Goal: Task Accomplishment & Management: Complete application form

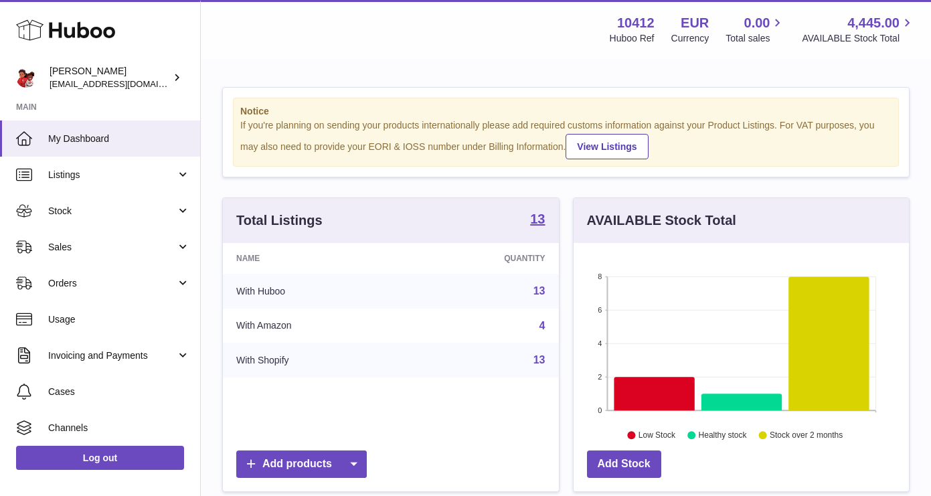
scroll to position [209, 335]
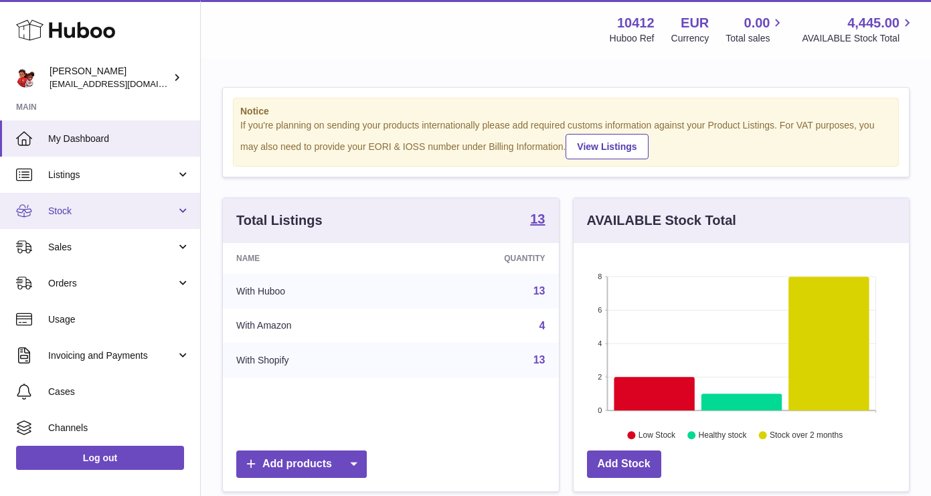
click at [85, 215] on span "Stock" at bounding box center [112, 211] width 128 height 13
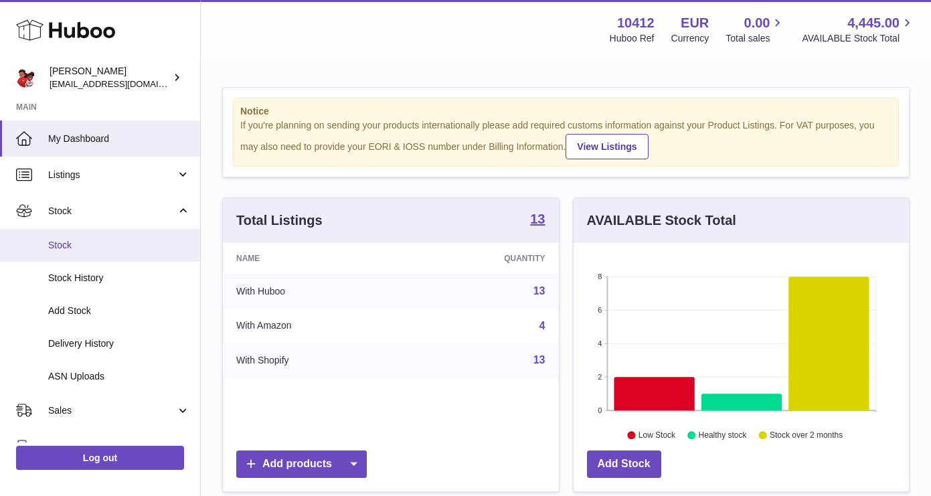
click at [82, 257] on link "Stock" at bounding box center [100, 245] width 200 height 33
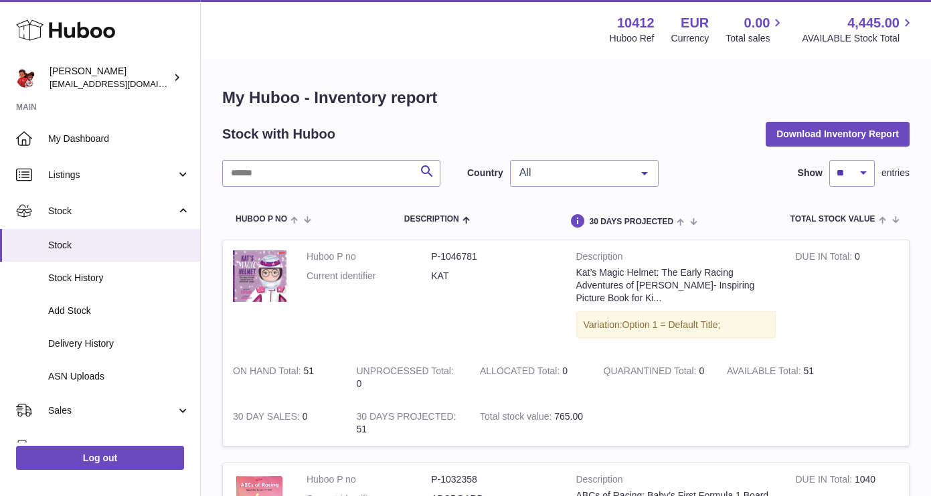
click at [570, 175] on span "All" at bounding box center [573, 172] width 115 height 13
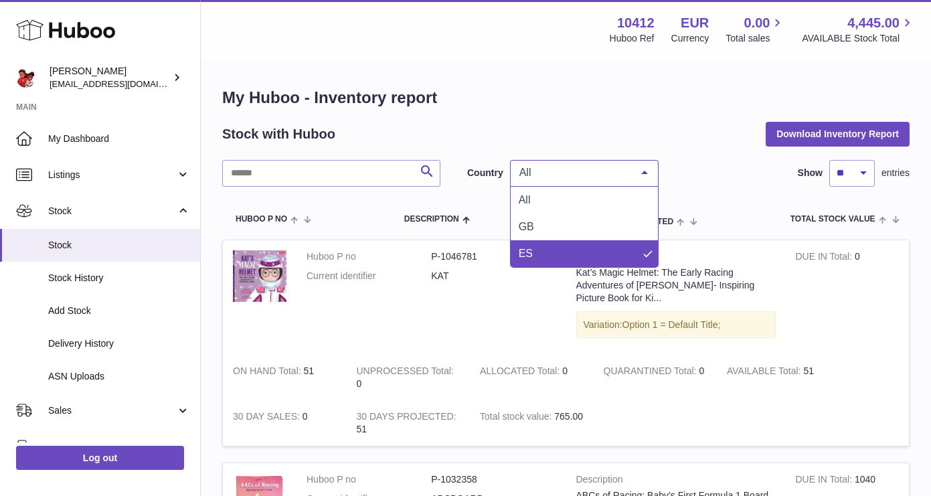
click at [531, 248] on span "ES" at bounding box center [525, 253] width 14 height 11
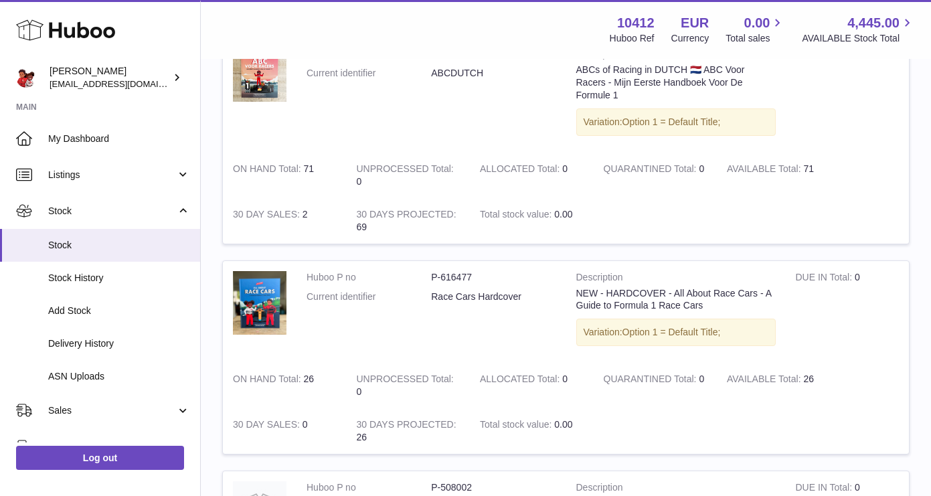
scroll to position [1264, 0]
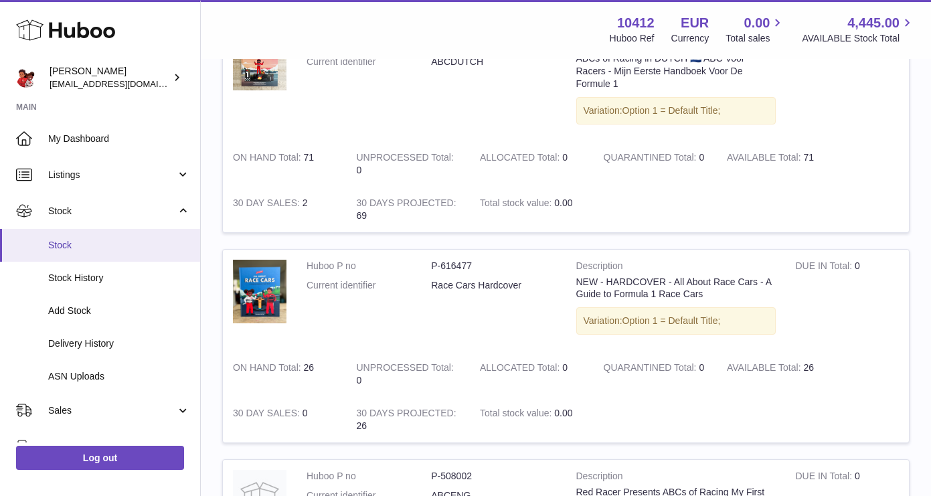
click at [82, 246] on span "Stock" at bounding box center [119, 245] width 142 height 13
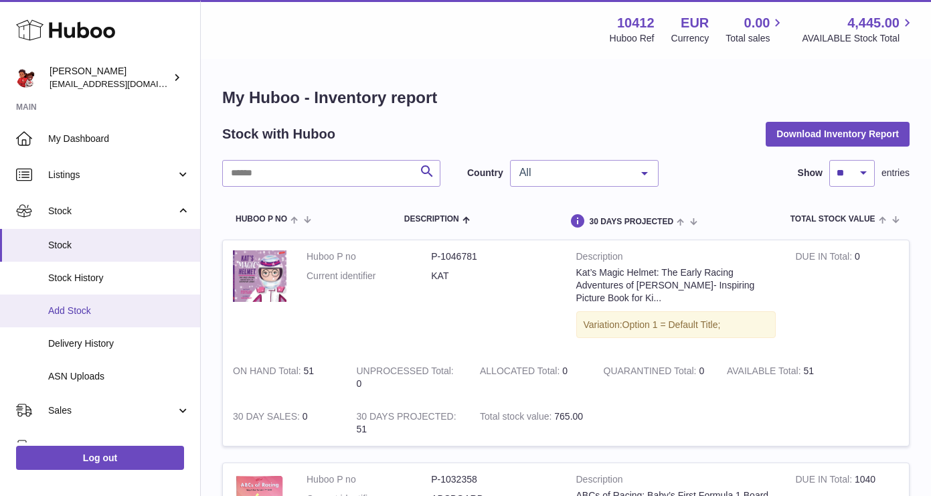
click at [95, 313] on span "Add Stock" at bounding box center [119, 310] width 142 height 13
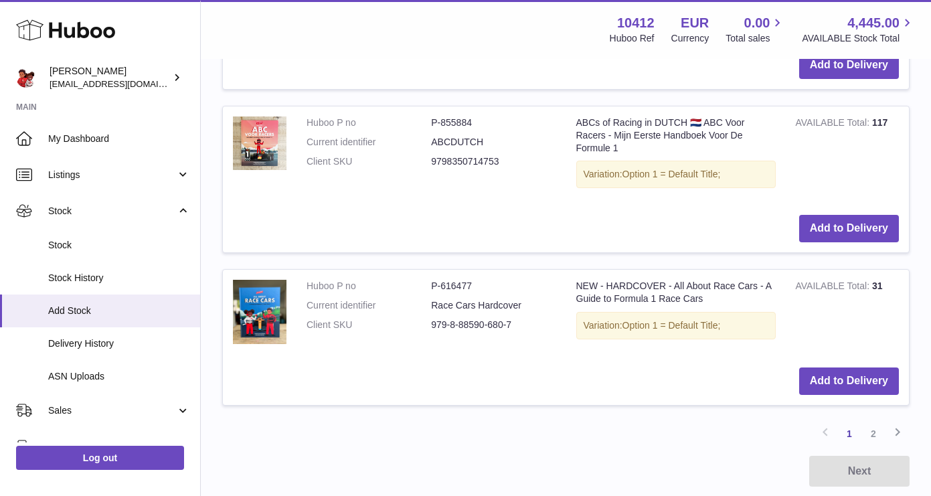
scroll to position [1586, 0]
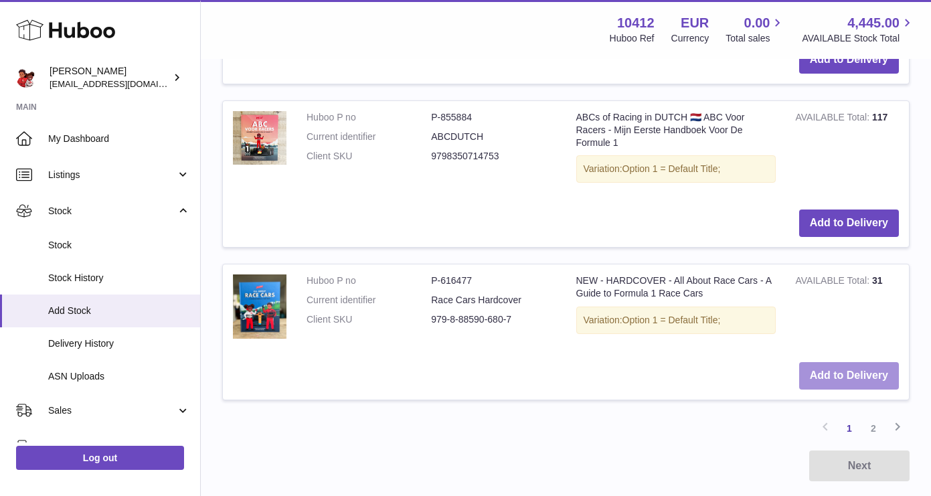
click at [856, 363] on button "Add to Delivery" at bounding box center [849, 375] width 100 height 27
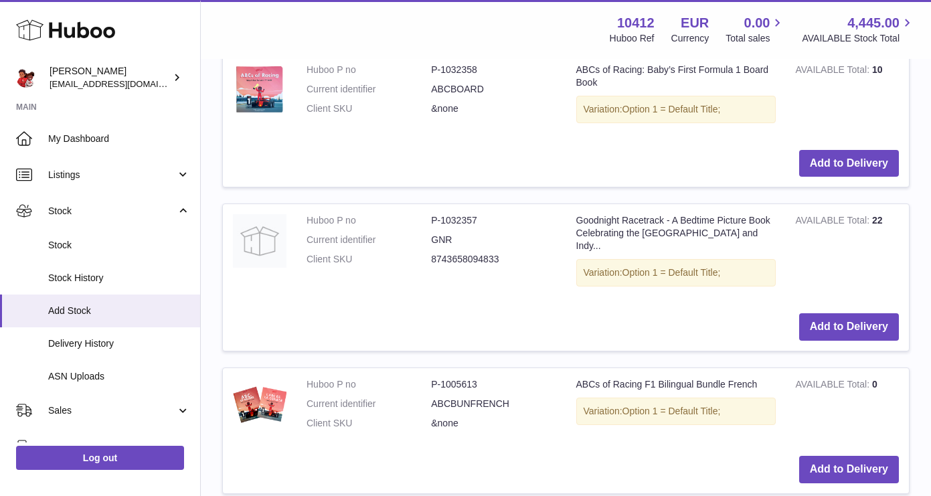
scroll to position [0, 0]
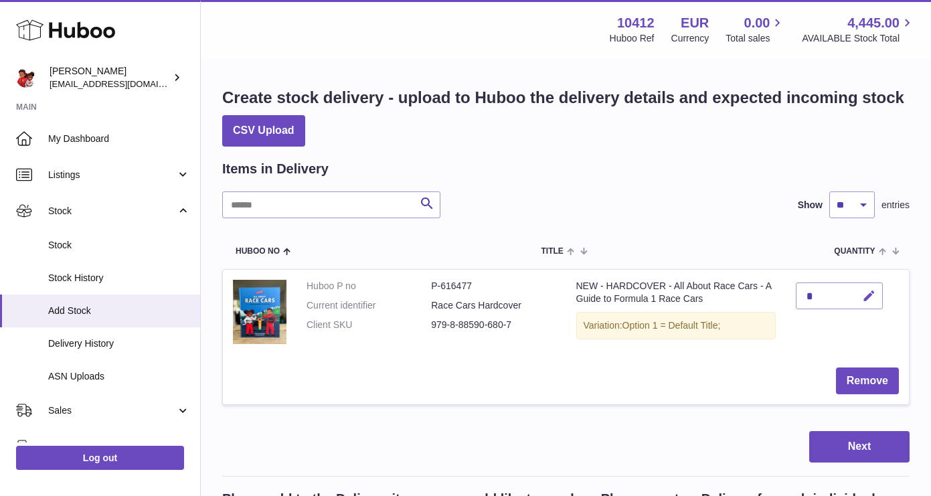
click at [868, 296] on icon "button" at bounding box center [869, 296] width 14 height 14
click at [793, 296] on td "*" at bounding box center [847, 314] width 124 height 88
type input "**"
click at [869, 293] on icon "submit" at bounding box center [869, 296] width 12 height 12
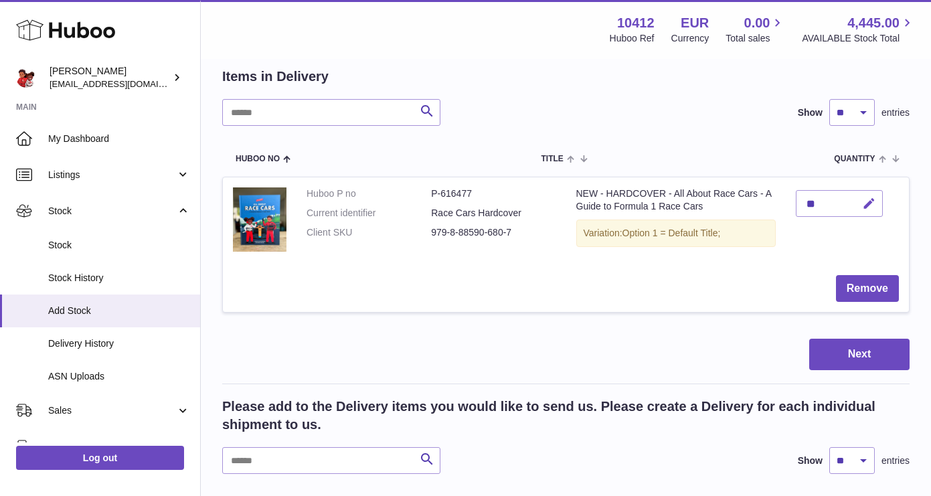
scroll to position [117, 0]
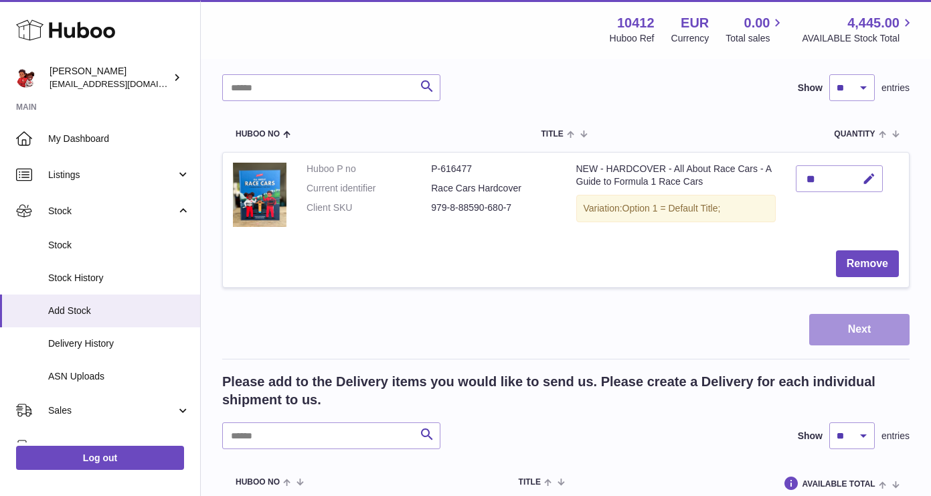
click at [868, 330] on button "Next" at bounding box center [859, 329] width 100 height 31
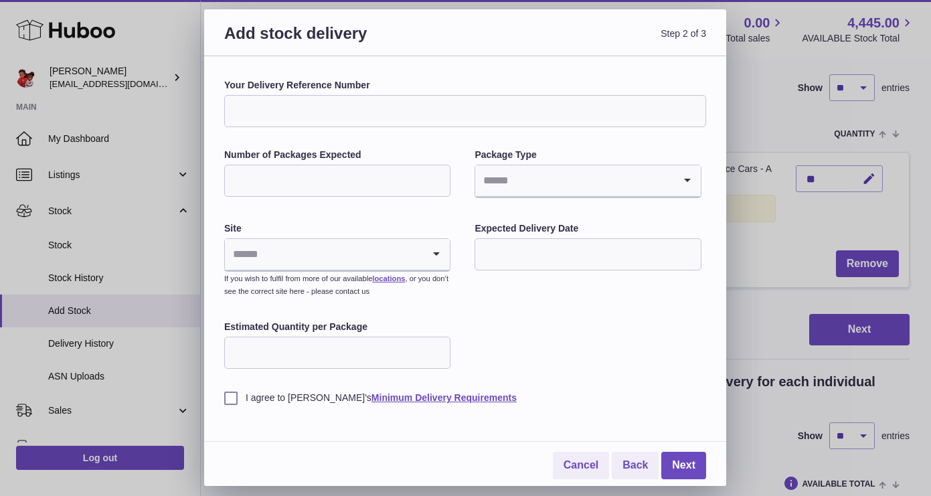
click at [335, 185] on input "Number of Packages Expected" at bounding box center [337, 181] width 226 height 32
type input "*"
click at [516, 172] on input "Search for option" at bounding box center [574, 180] width 198 height 31
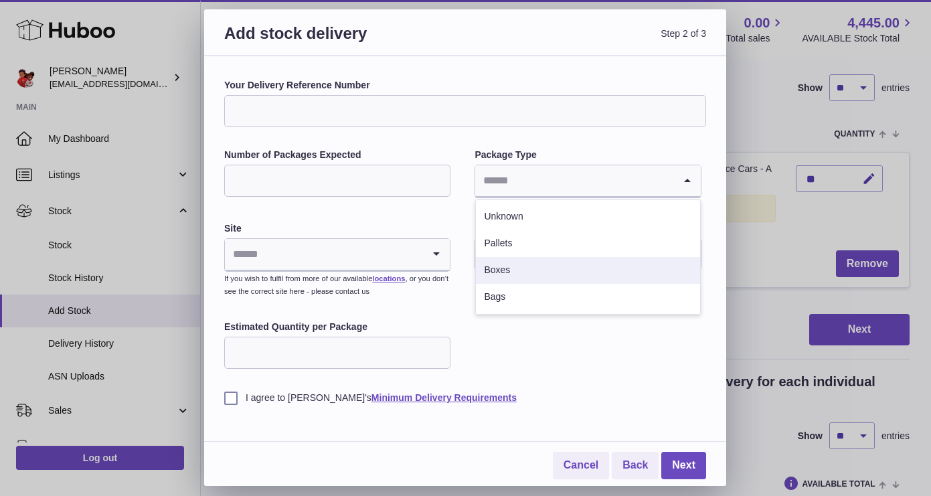
click at [501, 268] on li "Boxes" at bounding box center [587, 270] width 223 height 27
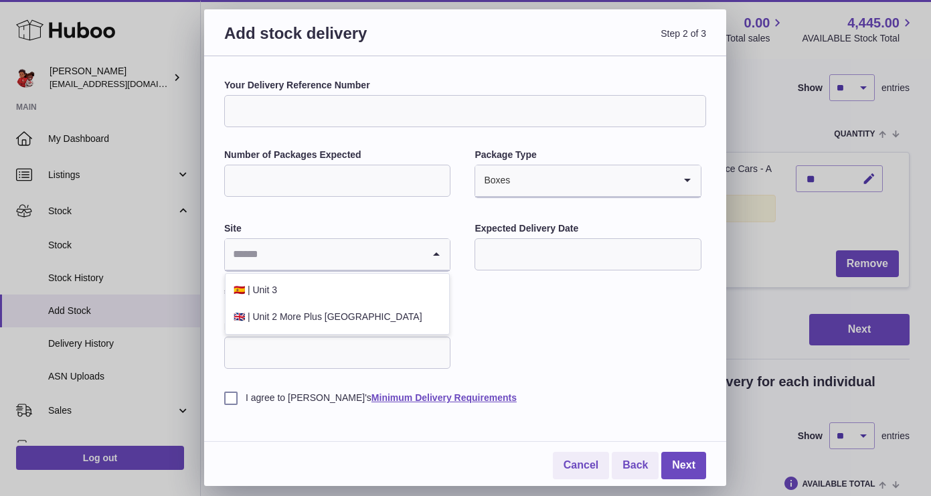
click at [325, 248] on input "Search for option" at bounding box center [324, 254] width 198 height 31
click at [288, 313] on li "🇬🇧 | Unit 2 More Plus Central Park" at bounding box center [336, 317] width 223 height 27
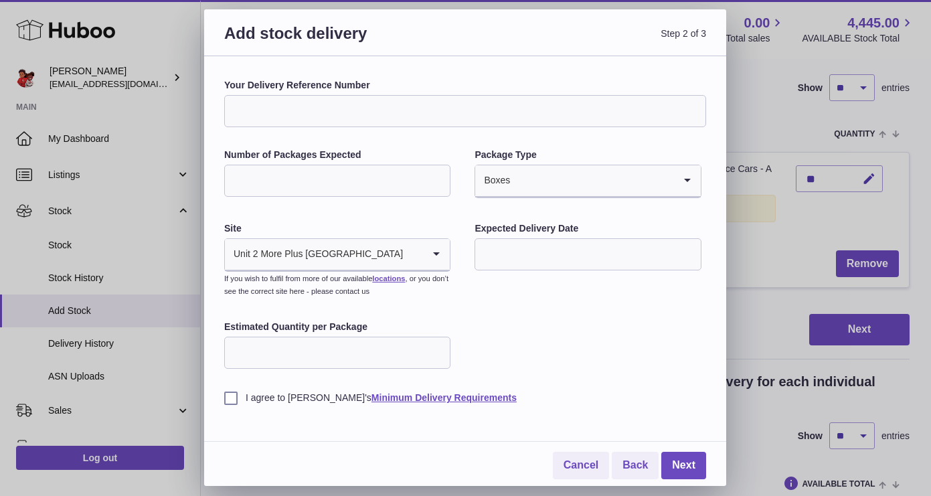
click at [537, 260] on input "text" at bounding box center [587, 254] width 226 height 32
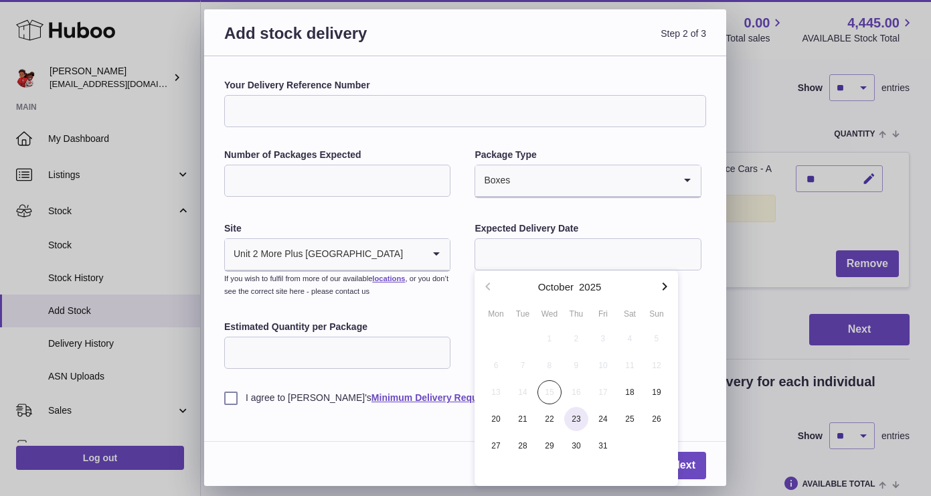
click at [575, 419] on span "23" at bounding box center [576, 419] width 24 height 24
type input "**********"
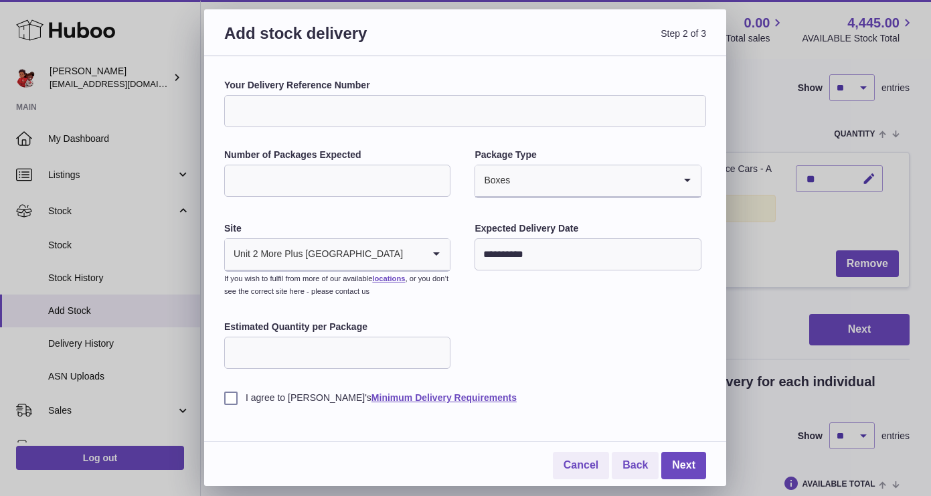
click at [332, 355] on input "Estimated Quantity per Package" at bounding box center [337, 353] width 226 height 32
type input "**"
click at [229, 399] on label "I agree to Huboo's Minimum Delivery Requirements" at bounding box center [465, 397] width 482 height 13
click at [686, 462] on link "Next" at bounding box center [683, 465] width 45 height 27
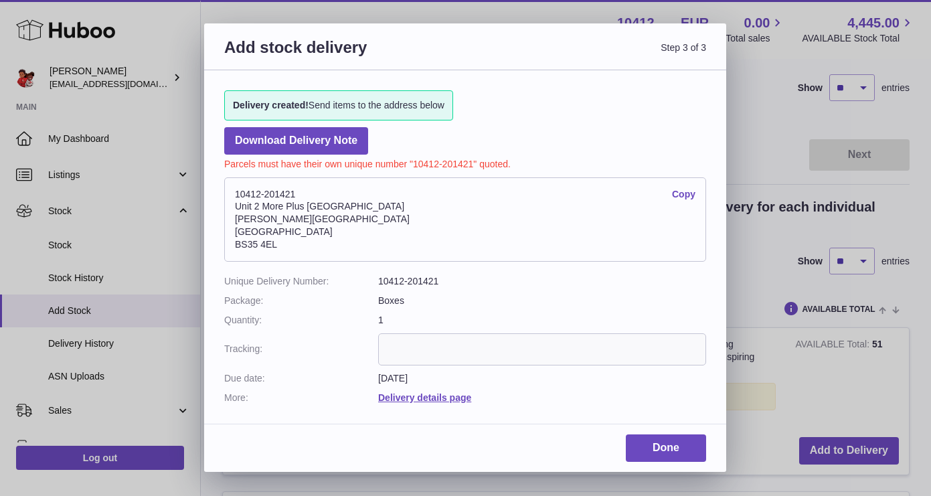
drag, startPoint x: 324, startPoint y: 193, endPoint x: 215, endPoint y: 193, distance: 109.0
click at [215, 193] on div "Delivery created! Send items to the address below Download Delivery Note Parcel…" at bounding box center [465, 240] width 522 height 340
copy address "10412-201421"
click at [678, 450] on link "Done" at bounding box center [666, 447] width 80 height 27
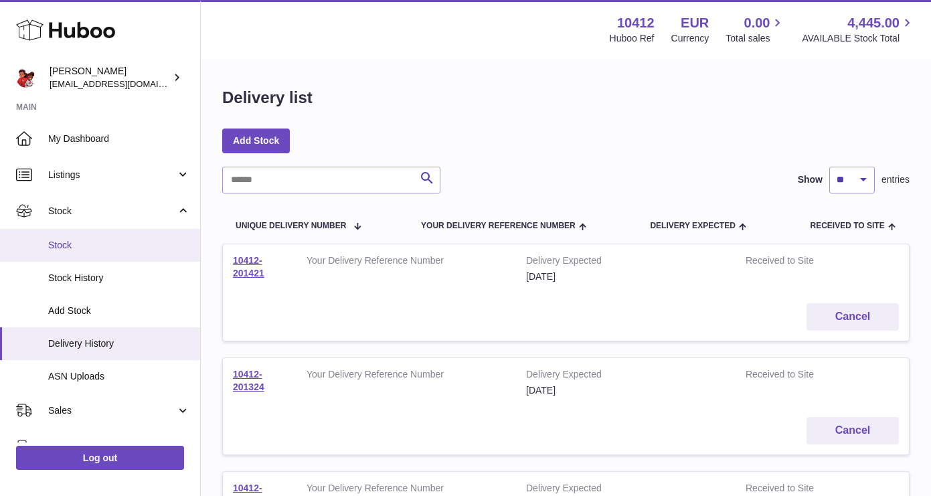
click at [83, 244] on span "Stock" at bounding box center [119, 245] width 142 height 13
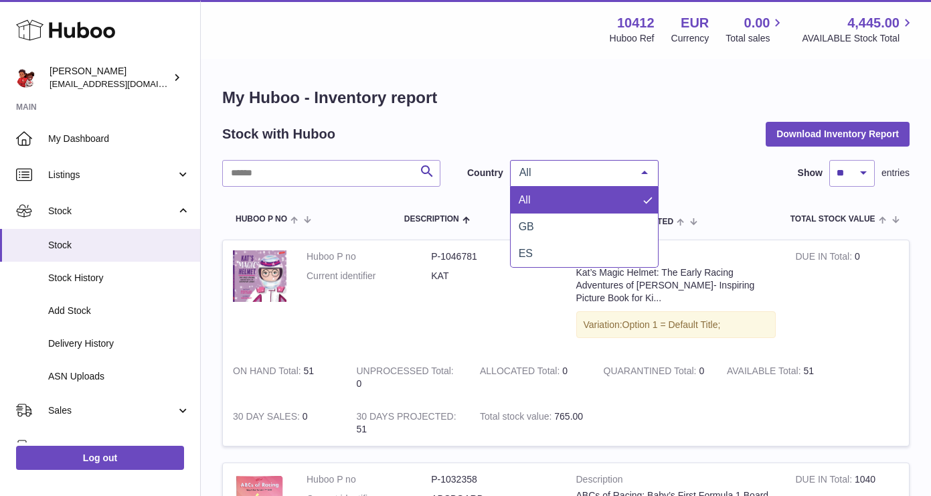
click at [563, 172] on span "All" at bounding box center [573, 172] width 115 height 13
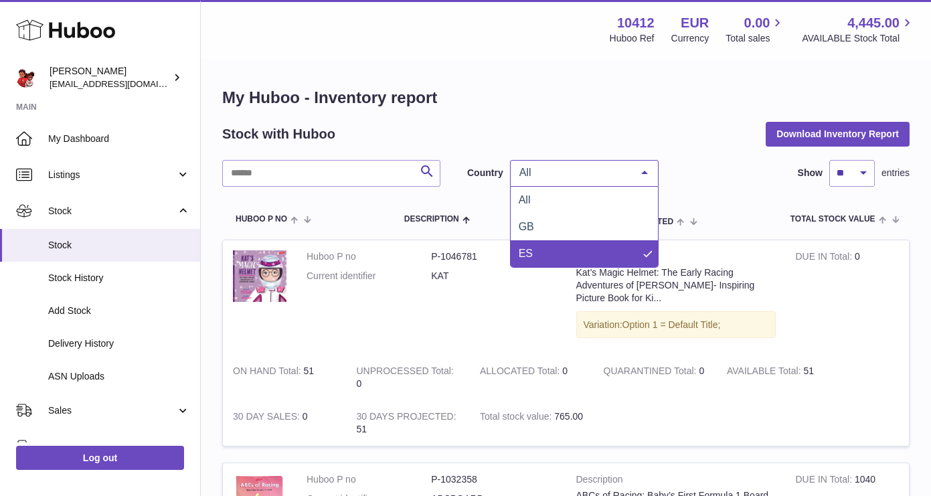
click at [531, 248] on span "ES" at bounding box center [525, 253] width 14 height 11
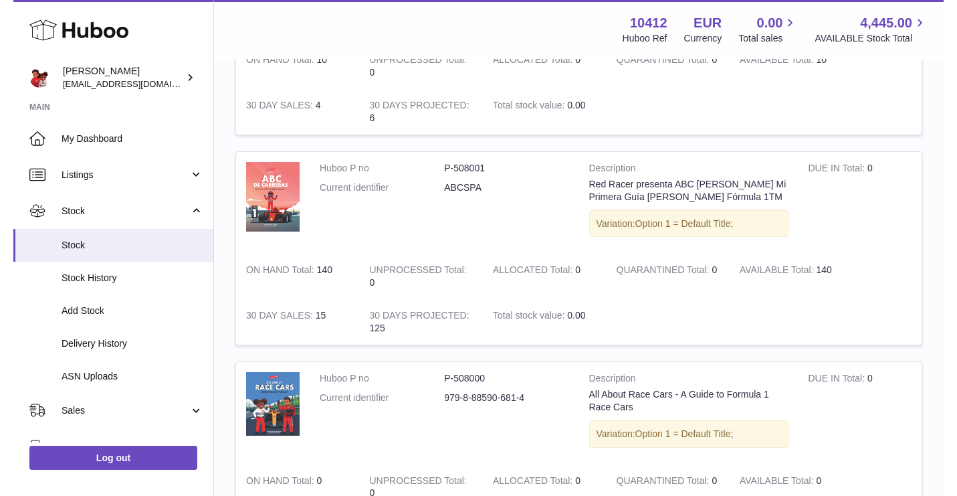
scroll to position [1693, 0]
